Goal: Information Seeking & Learning: Learn about a topic

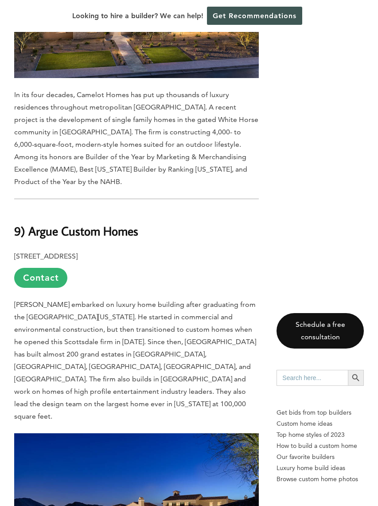
scroll to position [2071, 0]
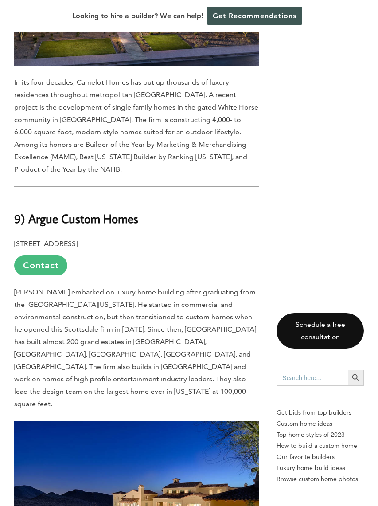
click at [48, 256] on link "Contact" at bounding box center [40, 266] width 53 height 20
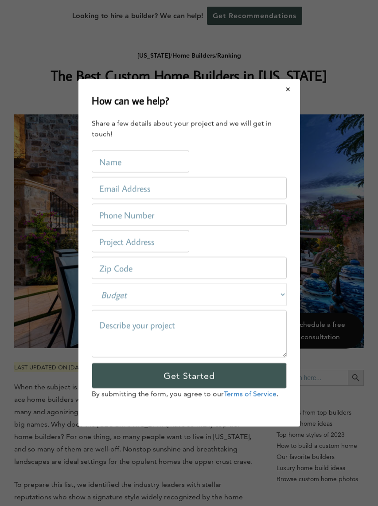
scroll to position [0, 0]
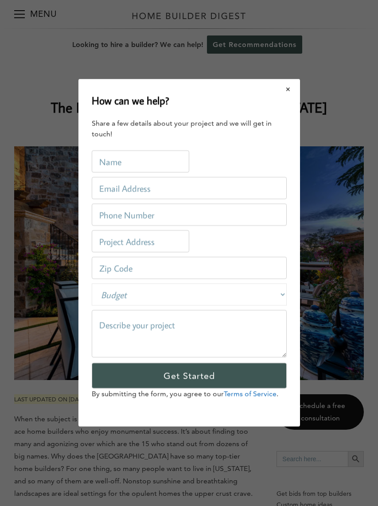
click at [287, 87] on button "Close modal" at bounding box center [289, 89] width 24 height 19
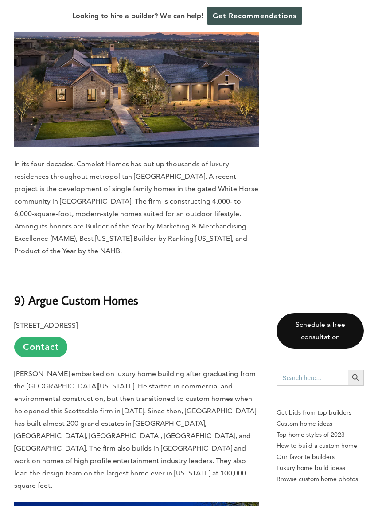
scroll to position [2042, 0]
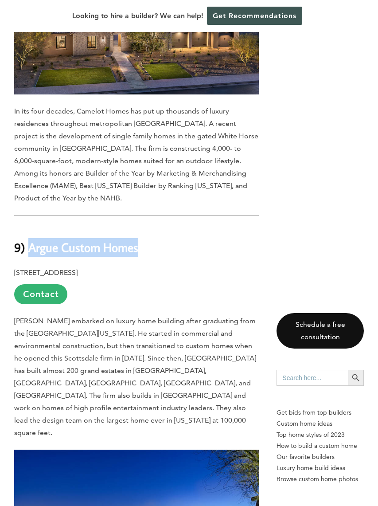
drag, startPoint x: 130, startPoint y: 148, endPoint x: 31, endPoint y: 150, distance: 99.0
click at [29, 226] on h2 "9) Argue Custom Homes" at bounding box center [136, 241] width 245 height 31
copy b "Argue Custom Homes"
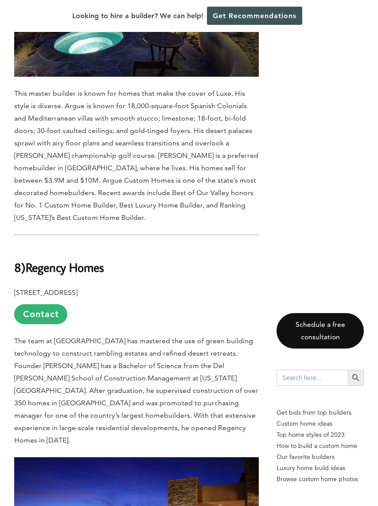
scroll to position [2577, 0]
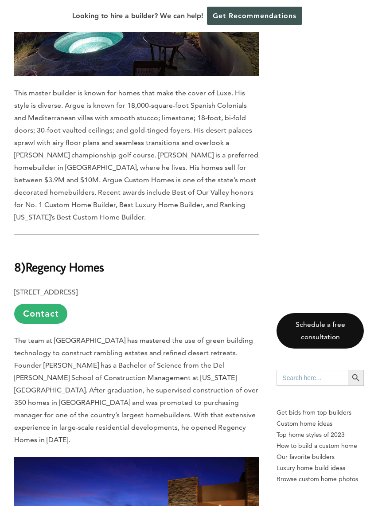
drag, startPoint x: 141, startPoint y: 131, endPoint x: 34, endPoint y: 130, distance: 106.9
click at [31, 245] on h2 "8) Regency Homes" at bounding box center [136, 260] width 245 height 31
drag, startPoint x: 199, startPoint y: 152, endPoint x: 33, endPoint y: 125, distance: 167.7
copy div "Regency Homes 7377 E. Doubletree Ranch Road, Scottsdale, AZ 85258"
